Goal: Information Seeking & Learning: Compare options

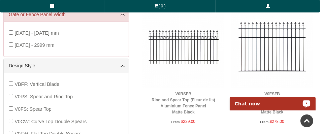
scroll to position [269, 0]
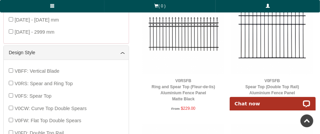
click at [177, 32] on img at bounding box center [183, 34] width 82 height 82
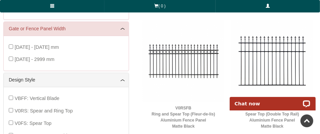
scroll to position [234, 0]
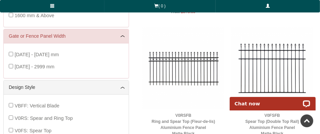
click at [268, 65] on img at bounding box center [272, 68] width 82 height 82
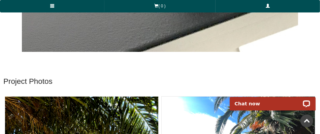
scroll to position [2321, 0]
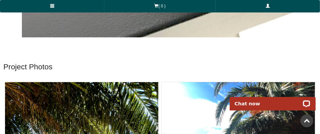
click at [307, 120] on link at bounding box center [306, 120] width 13 height 13
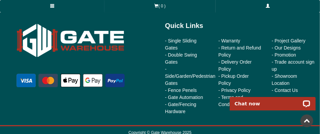
scroll to position [3079, 0]
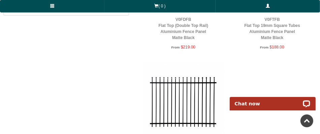
scroll to position [470, 0]
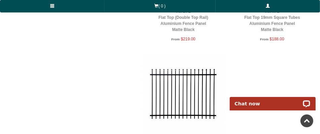
click at [190, 83] on img at bounding box center [183, 95] width 82 height 82
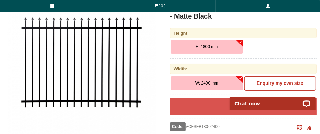
scroll to position [135, 0]
